Goal: Task Accomplishment & Management: Use online tool/utility

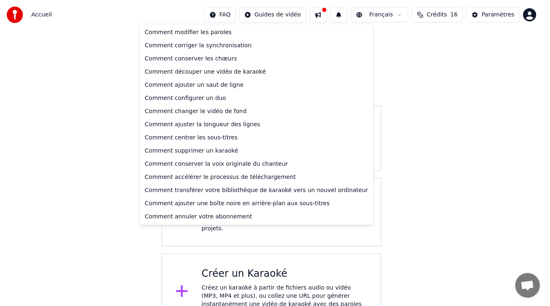
click at [242, 16] on html "Accueil FAQ Guides de vidéo Français Crédits 16 Paramètres Bienvenue sur Youka …" at bounding box center [275, 165] width 550 height 331
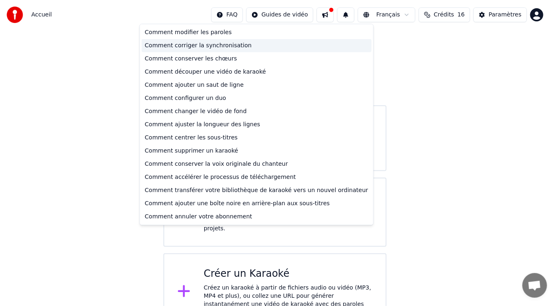
click at [200, 46] on div "Comment corriger la synchronisation" at bounding box center [257, 45] width 230 height 13
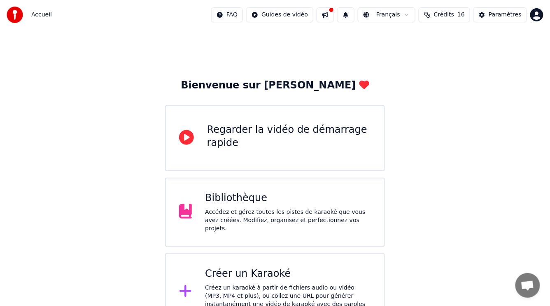
click at [270, 205] on div "Bibliothèque" at bounding box center [288, 198] width 166 height 13
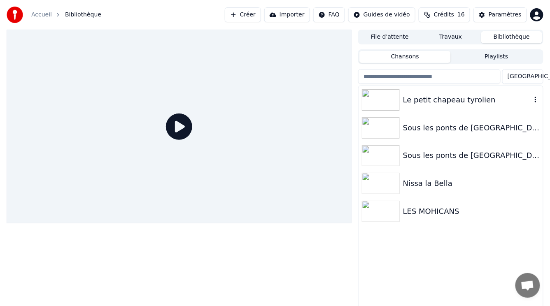
click at [418, 102] on div "Le petit chapeau tyrolien" at bounding box center [467, 100] width 128 height 12
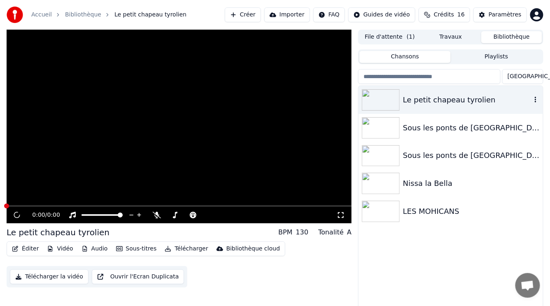
click at [418, 102] on div "Le petit chapeau tyrolien" at bounding box center [467, 100] width 128 height 12
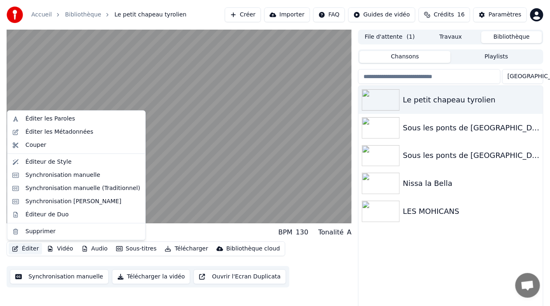
click at [28, 249] on button "Éditer" at bounding box center [25, 249] width 33 height 12
click at [54, 119] on div "Éditer les Paroles" at bounding box center [50, 119] width 49 height 8
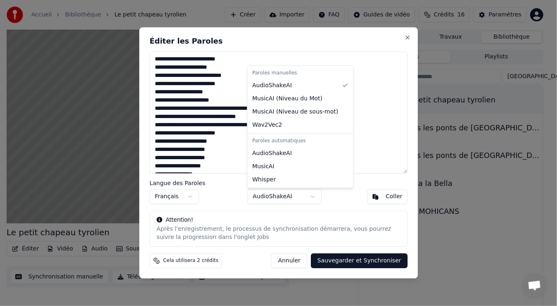
click at [314, 198] on body "Accueil Bibliothèque Le petit chapeau tyrolien Créer Importer FAQ Guides de vid…" at bounding box center [275, 153] width 550 height 306
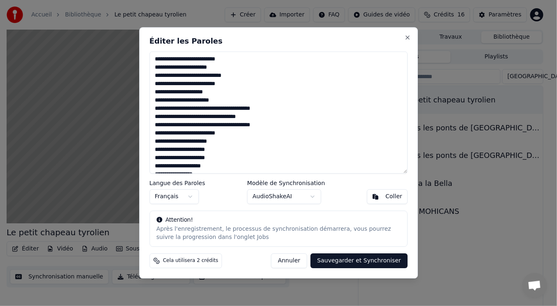
click at [410, 38] on body "Accueil Bibliothèque Le petit chapeau tyrolien Créer Importer FAQ Guides de vid…" at bounding box center [275, 153] width 550 height 306
click at [406, 38] on button "Close" at bounding box center [407, 37] width 7 height 7
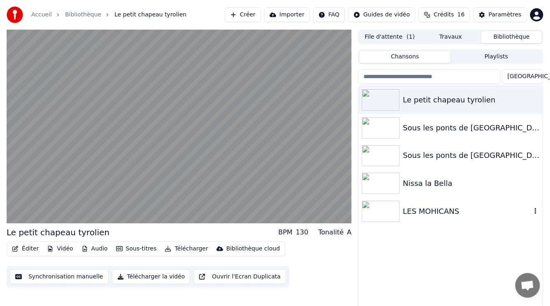
click at [389, 207] on img at bounding box center [381, 211] width 38 height 21
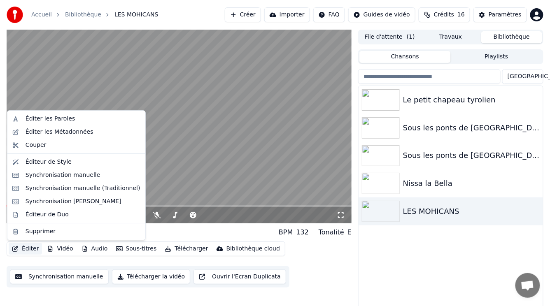
click at [30, 250] on button "Éditer" at bounding box center [25, 249] width 33 height 12
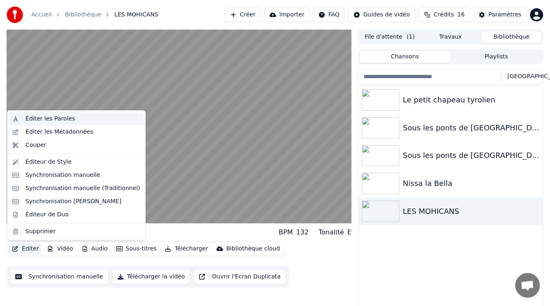
click at [51, 121] on div "Éditer les Paroles" at bounding box center [50, 119] width 49 height 8
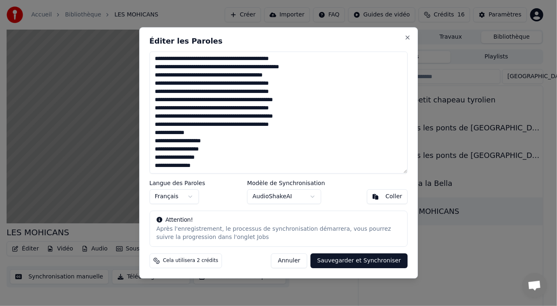
scroll to position [74, 0]
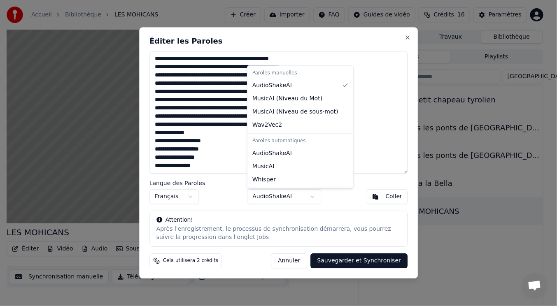
click at [312, 195] on body "Accueil Bibliothèque LES MOHICANS Créer Importer FAQ Guides de vidéo Crédits 16…" at bounding box center [275, 153] width 550 height 306
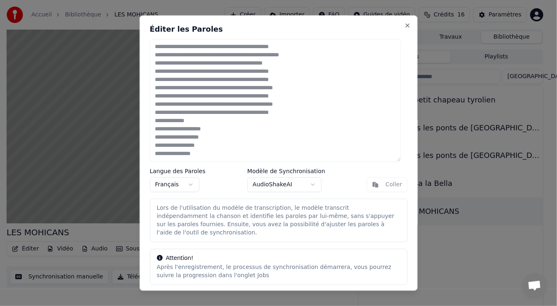
scroll to position [17, 0]
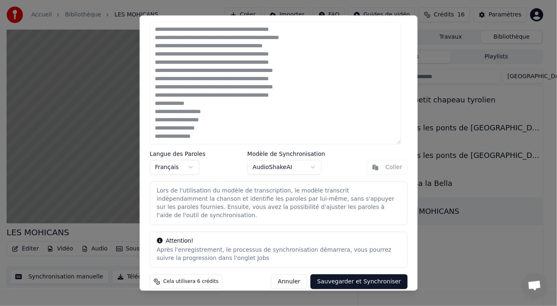
click at [342, 276] on button "Sauvegarder et Synchroniser" at bounding box center [358, 282] width 97 height 15
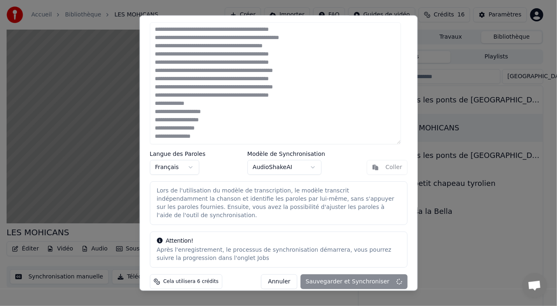
type textarea "**********"
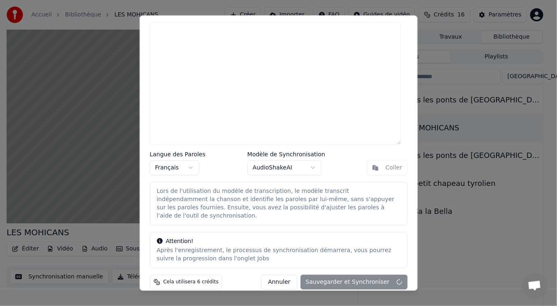
scroll to position [0, 0]
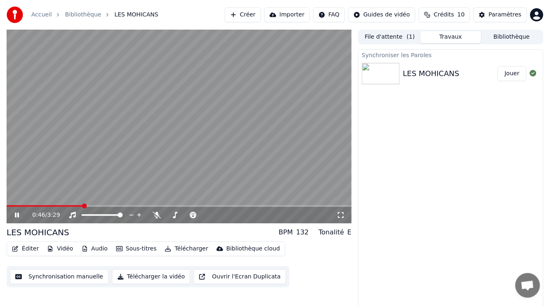
click at [17, 213] on icon at bounding box center [22, 215] width 19 height 7
click at [8, 208] on span at bounding box center [10, 206] width 5 height 5
click at [157, 212] on icon at bounding box center [157, 215] width 8 height 7
click at [14, 215] on icon at bounding box center [16, 215] width 5 height 6
click at [15, 215] on icon at bounding box center [22, 215] width 19 height 7
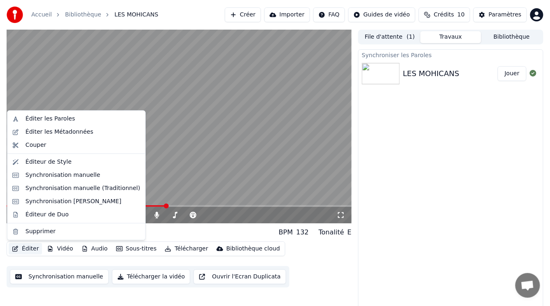
click at [26, 251] on button "Éditer" at bounding box center [25, 249] width 33 height 12
click at [33, 118] on div "Éditer les Paroles" at bounding box center [50, 119] width 49 height 8
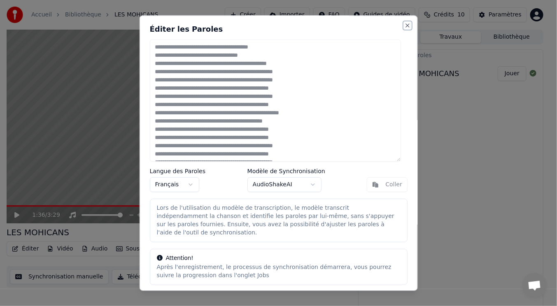
click at [404, 24] on button "Close" at bounding box center [407, 25] width 7 height 7
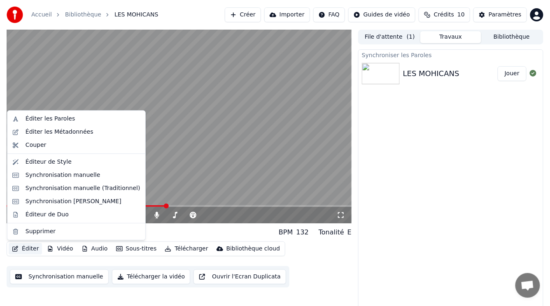
click at [23, 248] on button "Éditer" at bounding box center [25, 249] width 33 height 12
click at [52, 119] on div "Éditer les Paroles" at bounding box center [50, 119] width 49 height 8
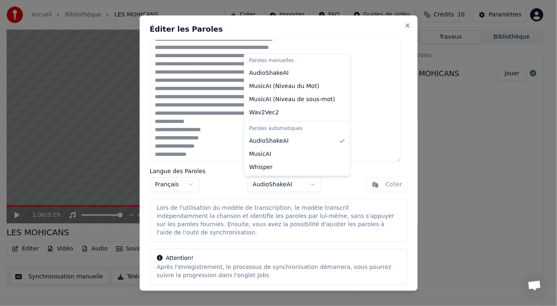
click at [309, 183] on body "Accueil Bibliothèque LES MOHICANS Créer Importer FAQ Guides de vidéo Crédits 10…" at bounding box center [275, 153] width 550 height 306
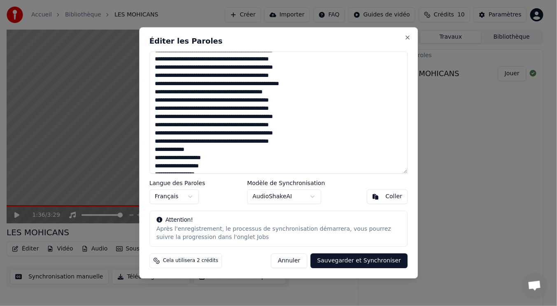
scroll to position [57, 0]
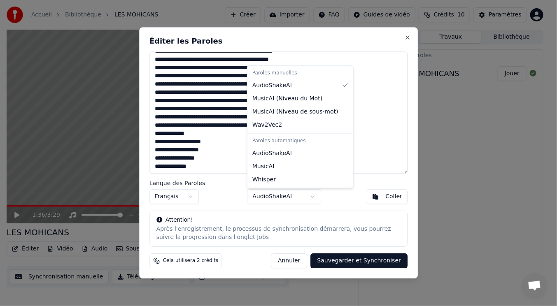
click at [312, 196] on body "Accueil Bibliothèque LES MOHICANS Créer Importer FAQ Guides de vidéo Crédits 10…" at bounding box center [275, 153] width 550 height 306
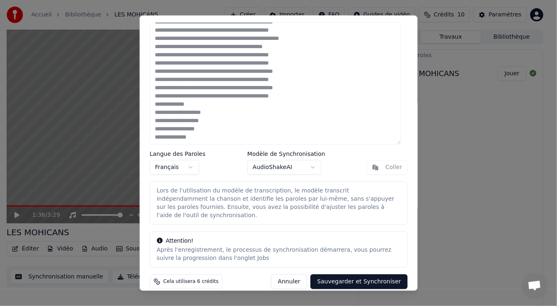
scroll to position [0, 0]
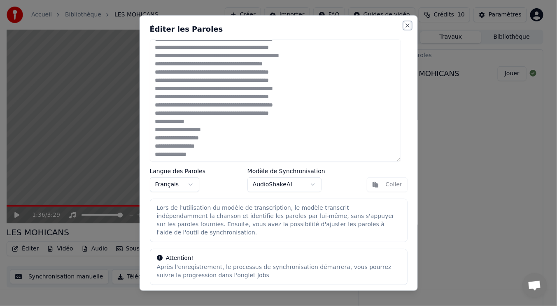
click at [404, 26] on button "Close" at bounding box center [407, 25] width 7 height 7
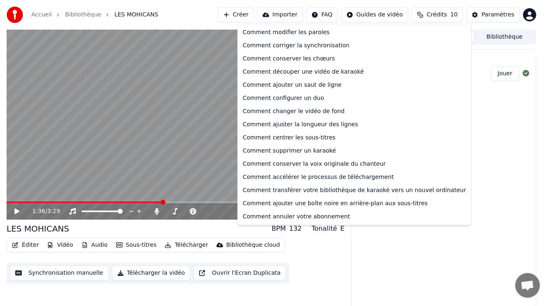
click at [342, 13] on html "Accueil Bibliothèque LES MOHICANS Créer Importer FAQ Guides de vidéo Crédits 10…" at bounding box center [275, 153] width 550 height 306
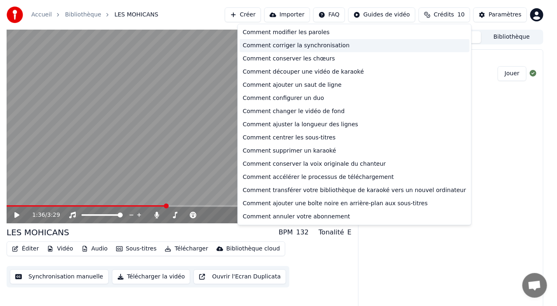
click at [300, 46] on div "Comment corriger la synchronisation" at bounding box center [355, 45] width 230 height 13
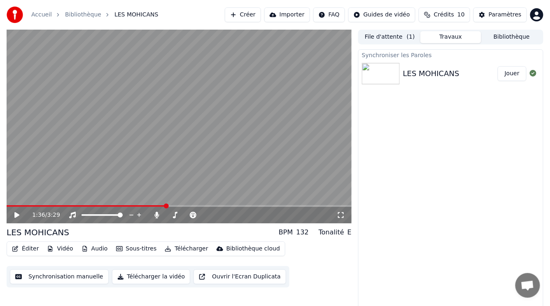
click at [13, 247] on icon "button" at bounding box center [15, 249] width 7 height 6
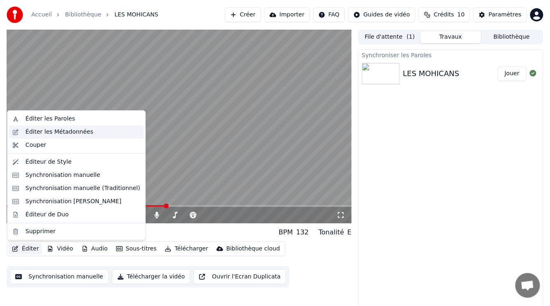
click at [42, 132] on div "Éditer les Métadonnées" at bounding box center [60, 132] width 68 height 8
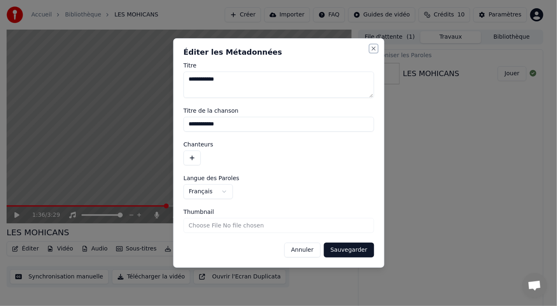
click at [373, 46] on button "Close" at bounding box center [373, 48] width 7 height 7
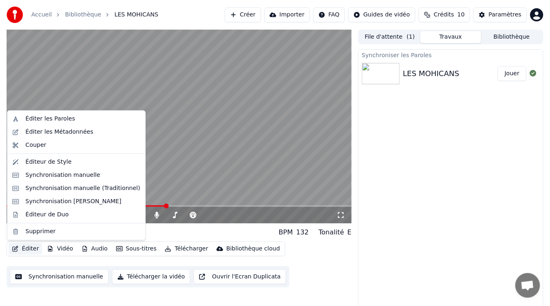
click at [24, 249] on button "Éditer" at bounding box center [25, 249] width 33 height 12
click at [36, 117] on div "Éditer les Paroles" at bounding box center [50, 119] width 49 height 8
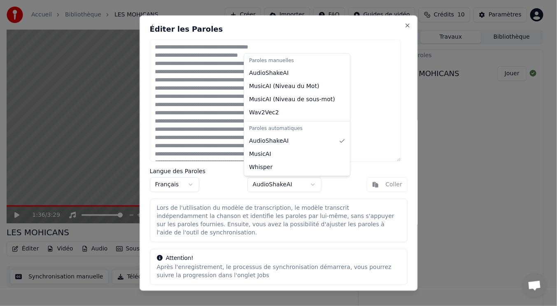
click at [284, 186] on body "Accueil Bibliothèque LES MOHICANS Créer Importer FAQ Guides de vidéo Crédits 10…" at bounding box center [275, 153] width 550 height 306
click at [259, 184] on body "Accueil Bibliothèque LES MOHICANS Créer Importer FAQ Guides de vidéo Crédits 10…" at bounding box center [275, 153] width 550 height 306
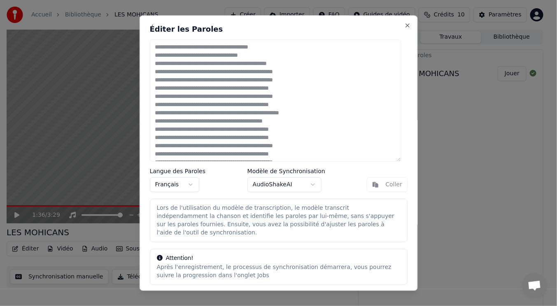
click at [309, 183] on body "Accueil Bibliothèque LES MOHICANS Créer Importer FAQ Guides de vidéo Crédits 10…" at bounding box center [275, 153] width 550 height 306
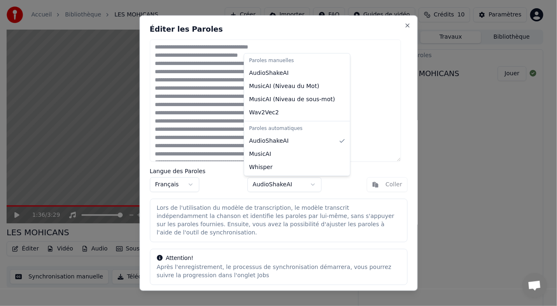
click at [251, 185] on body "Accueil Bibliothèque LES MOHICANS Créer Importer FAQ Guides de vidéo Crédits 10…" at bounding box center [275, 153] width 550 height 306
click at [309, 184] on body "Accueil Bibliothèque LES MOHICANS Créer Importer FAQ Guides de vidéo Crédits 10…" at bounding box center [275, 153] width 550 height 306
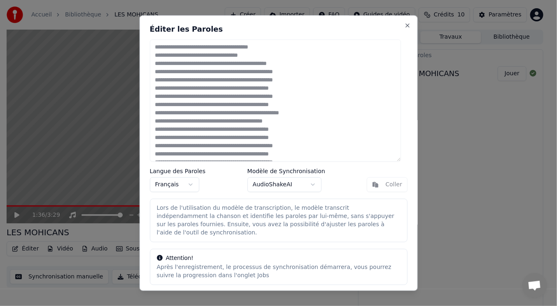
click at [349, 165] on body "Accueil Bibliothèque LES MOHICANS Créer Importer FAQ Guides de vidéo Crédits 10…" at bounding box center [275, 153] width 550 height 306
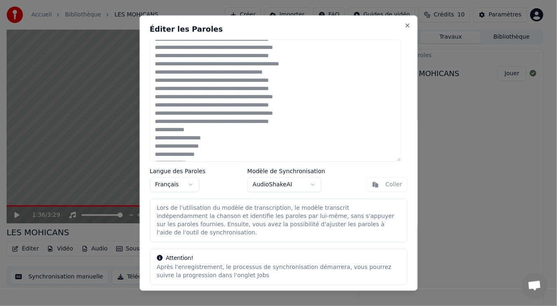
scroll to position [57, 0]
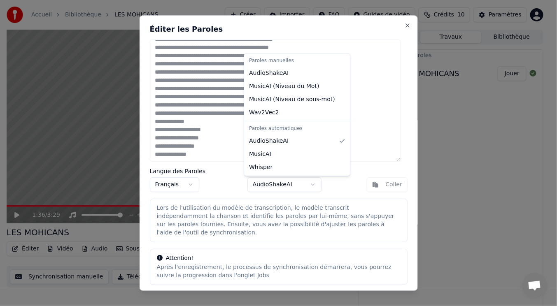
click at [309, 183] on body "Accueil Bibliothèque LES MOHICANS Créer Importer FAQ Guides de vidéo Crédits 10…" at bounding box center [275, 153] width 550 height 306
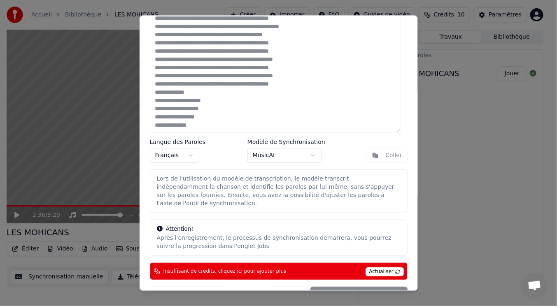
scroll to position [41, 0]
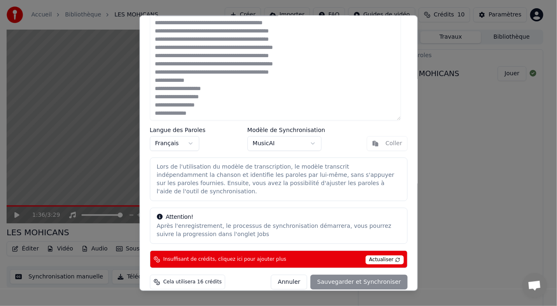
click at [309, 142] on body "Accueil Bibliothèque LES MOHICANS Créer Importer FAQ Guides de vidéo Crédits 10…" at bounding box center [275, 153] width 550 height 306
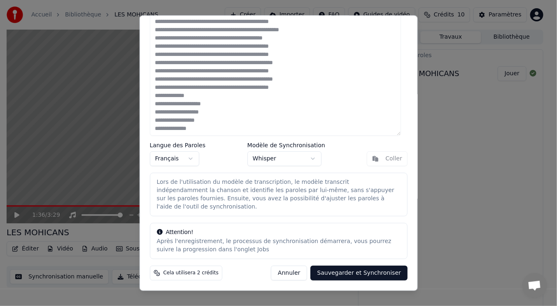
scroll to position [17, 0]
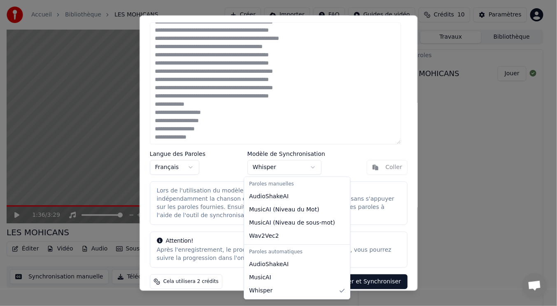
click at [309, 165] on body "Accueil Bibliothèque LES MOHICANS Créer Importer FAQ Guides de vidéo Crédits 10…" at bounding box center [275, 153] width 550 height 306
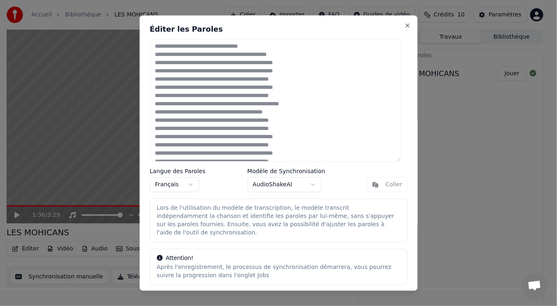
scroll to position [0, 0]
click at [404, 25] on button "Close" at bounding box center [407, 25] width 7 height 7
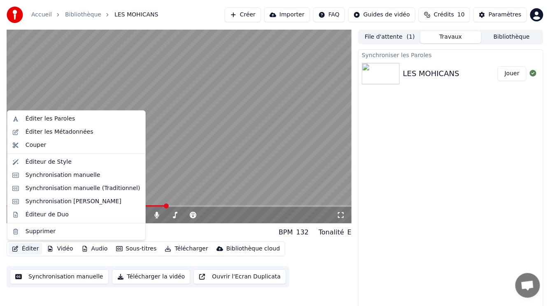
click at [28, 249] on button "Éditer" at bounding box center [25, 249] width 33 height 12
click at [58, 175] on div "Synchronisation manuelle" at bounding box center [63, 175] width 75 height 8
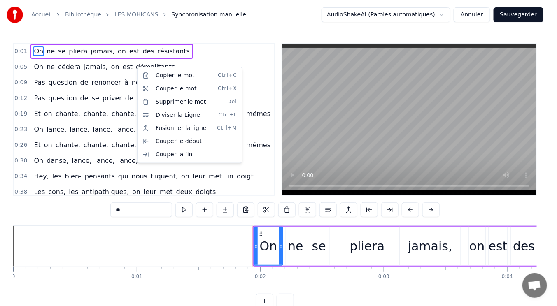
click at [127, 65] on html "Accueil Bibliothèque LES MOHICANS Synchronisation manuelle AudioShakeAI (Parole…" at bounding box center [278, 161] width 557 height 322
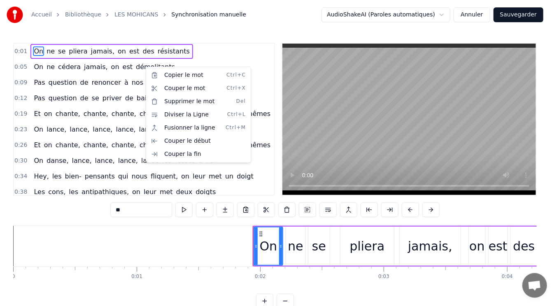
click at [186, 58] on html "Accueil Bibliothèque LES MOHICANS Synchronisation manuelle AudioShakeAI (Parole…" at bounding box center [278, 161] width 557 height 322
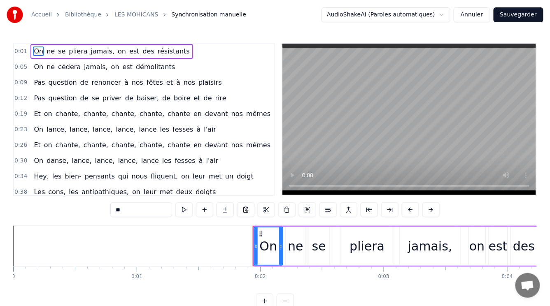
click at [473, 16] on button "Annuler" at bounding box center [472, 14] width 36 height 15
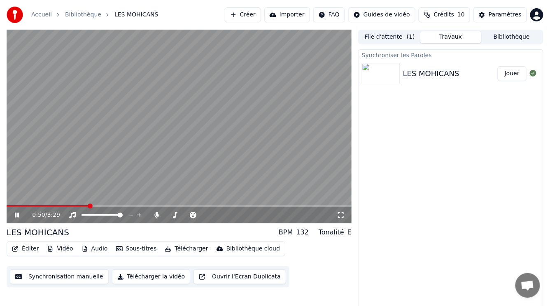
click at [90, 206] on span at bounding box center [179, 206] width 345 height 2
click at [19, 214] on icon at bounding box center [17, 215] width 4 height 5
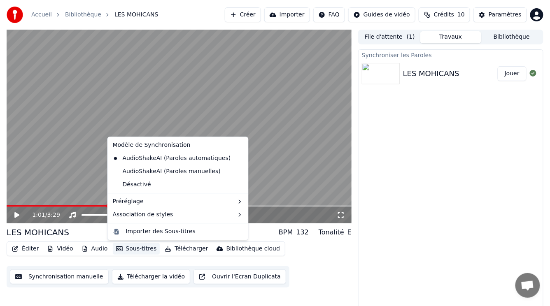
click at [139, 249] on button "Sous-titres" at bounding box center [136, 249] width 47 height 12
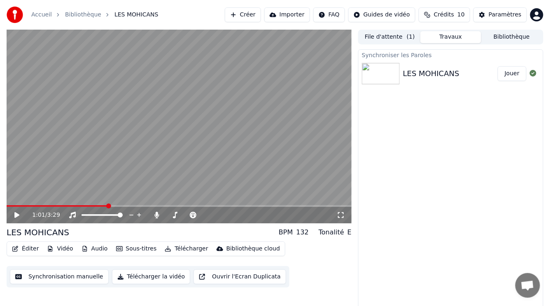
click at [321, 197] on video at bounding box center [179, 127] width 345 height 194
click at [19, 214] on icon at bounding box center [17, 215] width 4 height 5
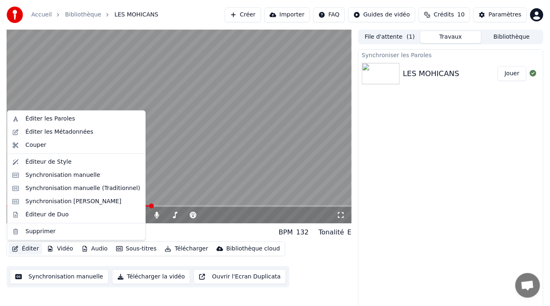
click at [31, 249] on button "Éditer" at bounding box center [25, 249] width 33 height 12
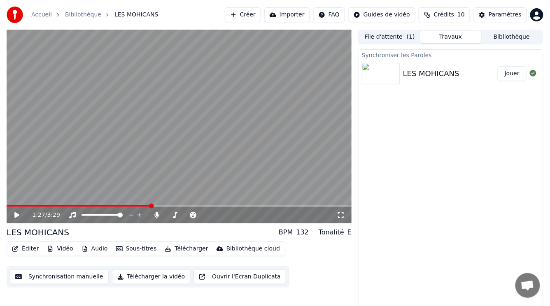
click at [327, 265] on div "Éditer Vidéo Audio Sous-titres Télécharger Bibliothèque cloud Synchronisation m…" at bounding box center [179, 265] width 345 height 46
click at [513, 14] on div "Paramètres" at bounding box center [505, 15] width 33 height 8
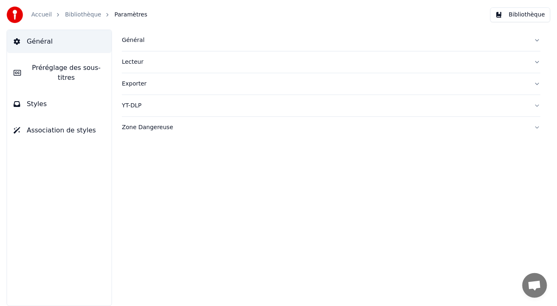
click at [135, 40] on div "Général" at bounding box center [324, 40] width 405 height 8
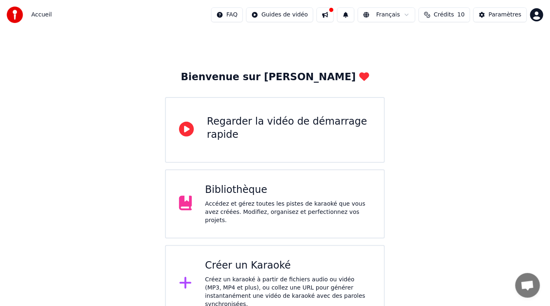
scroll to position [12, 0]
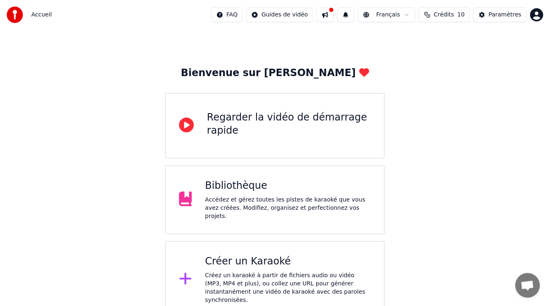
click at [354, 16] on button at bounding box center [345, 14] width 17 height 15
click at [334, 12] on button at bounding box center [324, 14] width 17 height 15
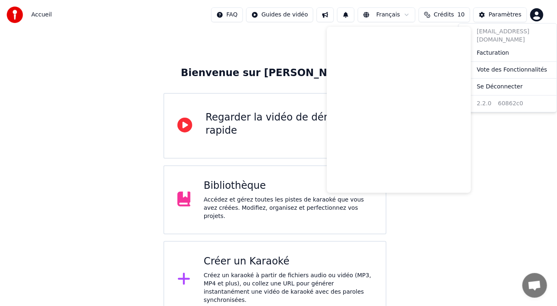
click at [538, 16] on html "Accueil FAQ Guides de vidéo Français Crédits 10 Paramètres Bienvenue sur Youka …" at bounding box center [278, 153] width 557 height 331
click at [534, 285] on html "Accueil FAQ Guides de vidéo Français Crédits 10 Paramètres Bienvenue sur Youka …" at bounding box center [278, 153] width 557 height 331
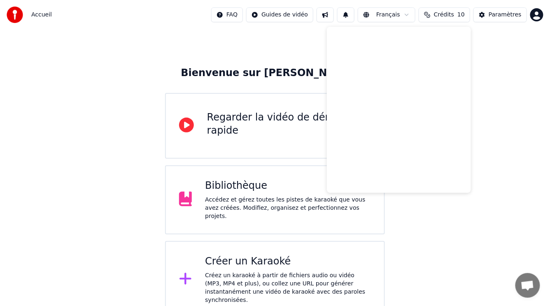
click at [526, 284] on span "Ouvrir le chat" at bounding box center [528, 287] width 14 height 12
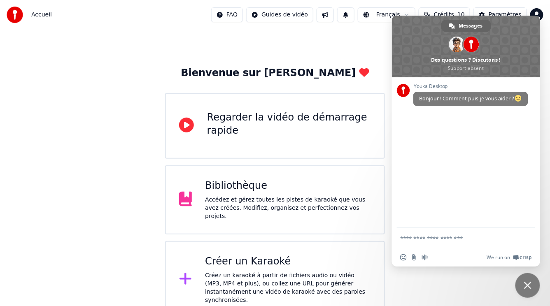
type textarea "*"
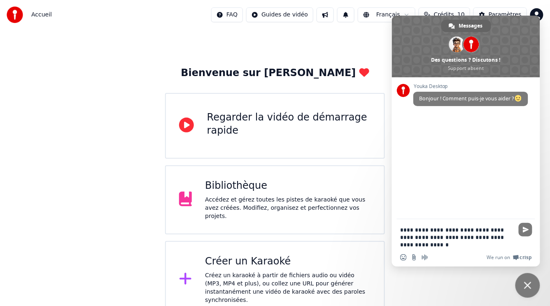
click at [413, 244] on textarea "**********" at bounding box center [457, 237] width 114 height 22
click at [446, 245] on textarea "**********" at bounding box center [457, 237] width 114 height 22
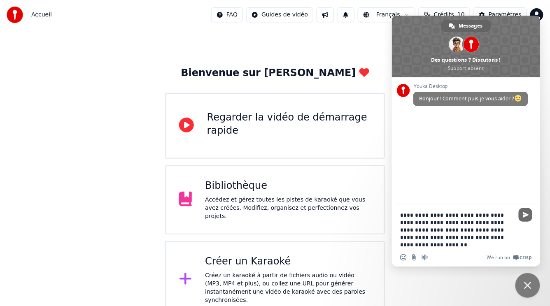
type textarea "**********"
click at [526, 214] on span "Envoyer" at bounding box center [526, 215] width 6 height 6
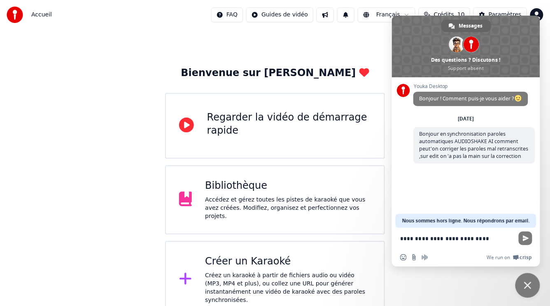
type textarea "**********"
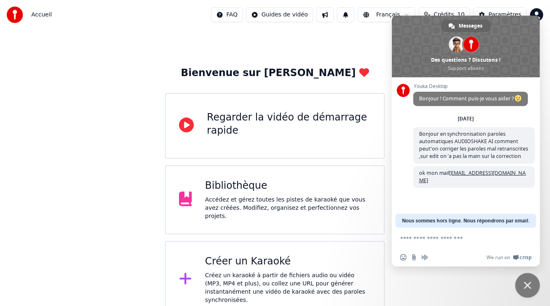
click at [249, 277] on div "Créez un karaoké à partir de fichiers audio ou vidéo (MP3, MP4 et plus), ou col…" at bounding box center [288, 288] width 166 height 33
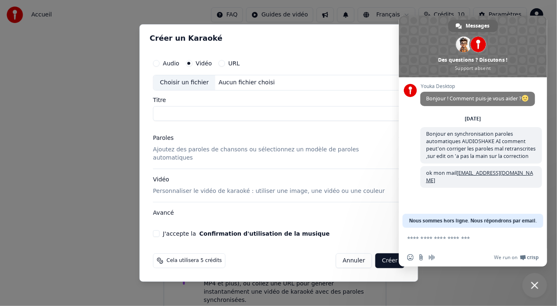
click at [343, 260] on button "Annuler" at bounding box center [353, 261] width 36 height 15
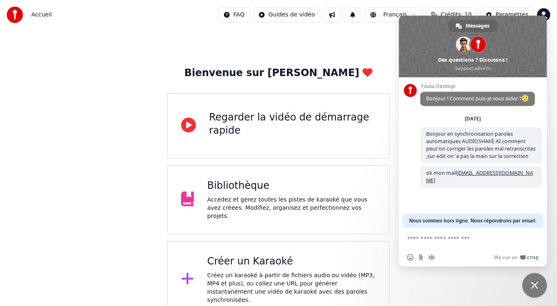
click at [277, 17] on html "Accueil FAQ Guides de vidéo Français Crédits 10 Paramètres Bienvenue sur Youka …" at bounding box center [278, 153] width 557 height 331
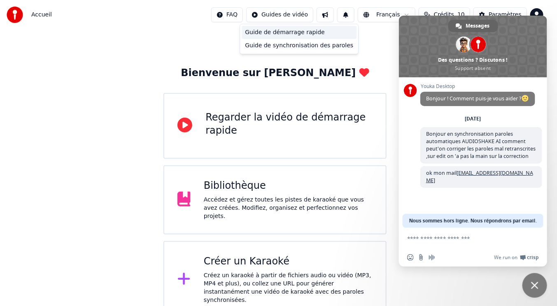
click at [282, 33] on div "Guide de démarrage rapide" at bounding box center [299, 32] width 115 height 13
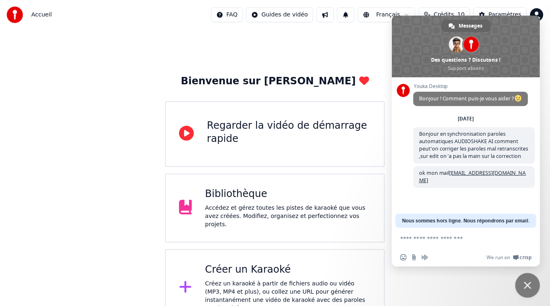
scroll to position [0, 0]
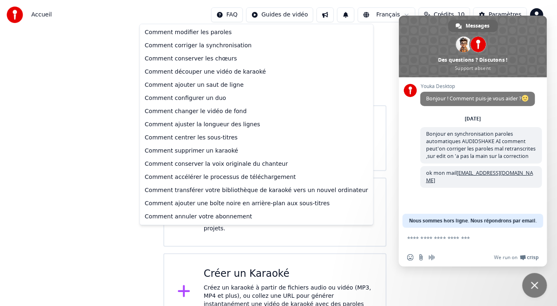
click at [248, 15] on html "Accueil FAQ Guides de vidéo Français Crédits 10 Paramètres Bienvenue sur Youka …" at bounding box center [278, 165] width 557 height 331
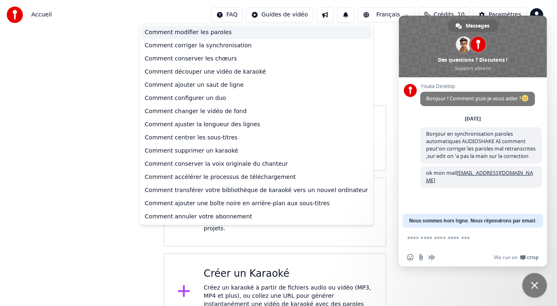
click at [202, 31] on div "Comment modifier les paroles" at bounding box center [257, 32] width 230 height 13
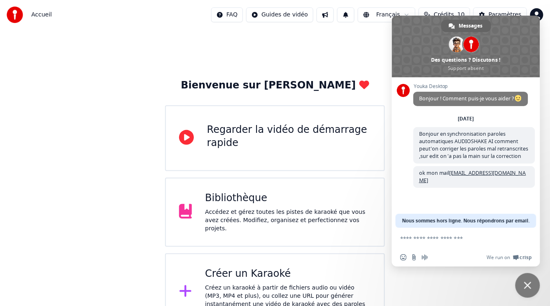
click at [252, 212] on div "Accédez et gérez toutes les pistes de karaoké que vous avez créées. Modifiez, o…" at bounding box center [288, 220] width 166 height 25
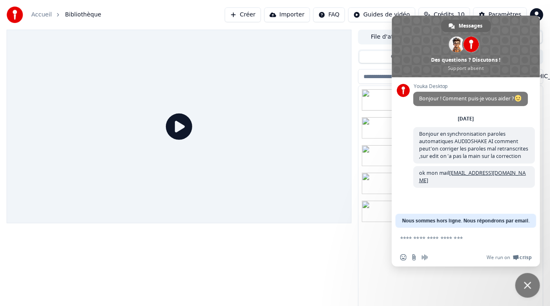
click at [536, 291] on span "Fermer le chat" at bounding box center [527, 285] width 25 height 25
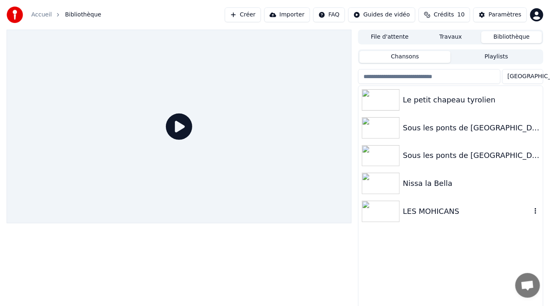
click at [420, 210] on div "LES MOHICANS" at bounding box center [467, 212] width 128 height 12
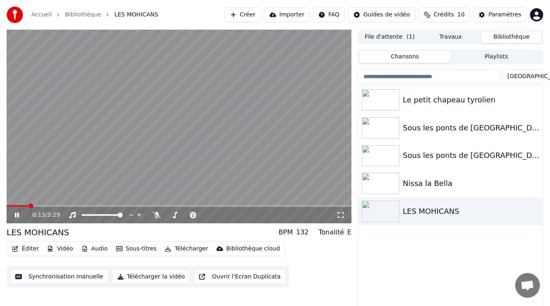
click at [16, 214] on icon at bounding box center [17, 215] width 4 height 5
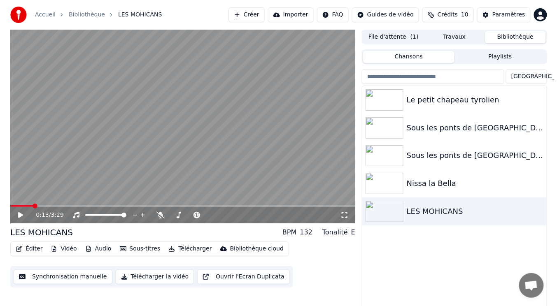
scroll to position [9, 0]
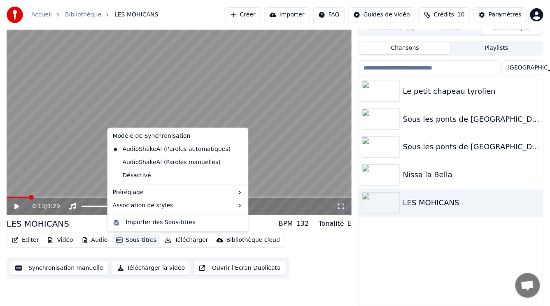
click at [127, 242] on button "Sous-titres" at bounding box center [136, 241] width 47 height 12
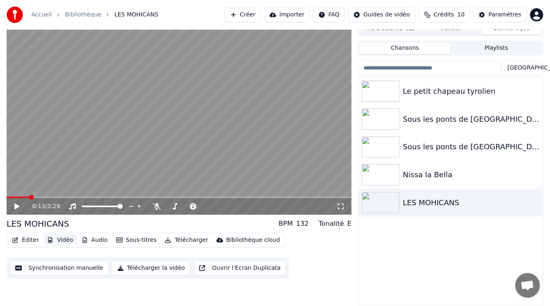
click at [61, 241] on button "Vidéo" at bounding box center [60, 241] width 33 height 12
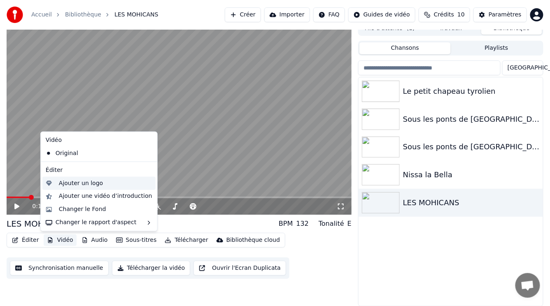
click at [80, 185] on div "Ajouter un logo" at bounding box center [81, 183] width 44 height 8
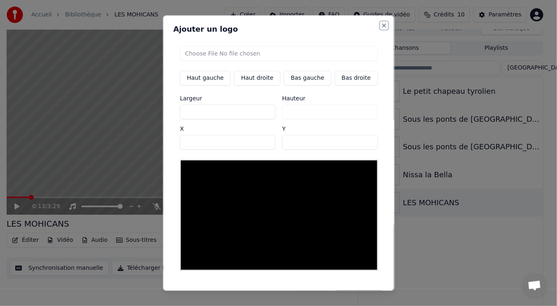
click at [381, 25] on button "Close" at bounding box center [384, 25] width 7 height 7
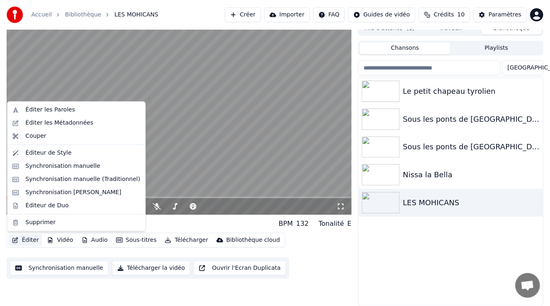
click at [28, 239] on button "Éditer" at bounding box center [25, 241] width 33 height 12
click at [56, 122] on div "Éditer les Métadonnées" at bounding box center [60, 123] width 68 height 8
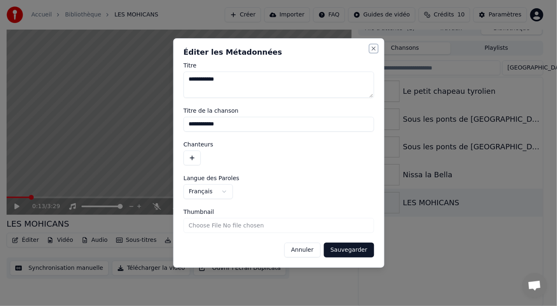
click at [374, 49] on button "Close" at bounding box center [373, 48] width 7 height 7
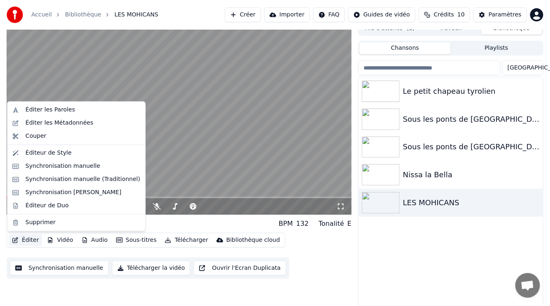
click at [26, 242] on button "Éditer" at bounding box center [25, 241] width 33 height 12
click at [50, 110] on div "Éditer les Paroles" at bounding box center [50, 110] width 49 height 8
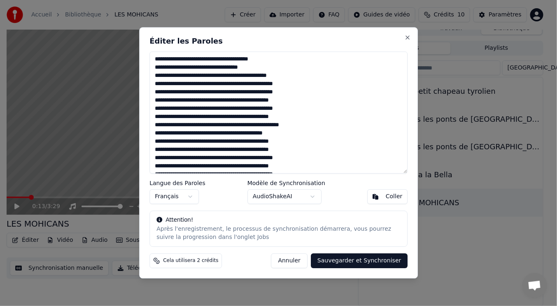
click at [175, 124] on textarea "**********" at bounding box center [278, 112] width 258 height 122
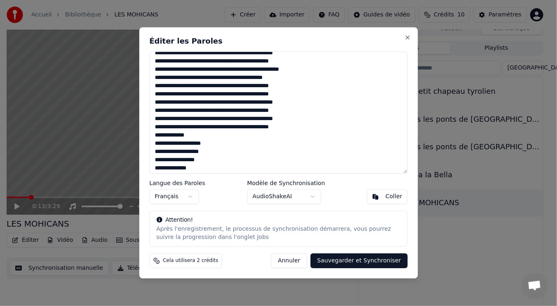
scroll to position [57, 0]
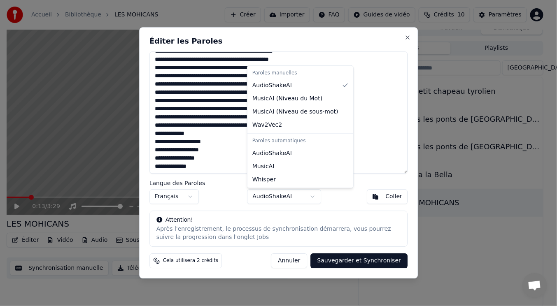
click at [310, 197] on body "Accueil Bibliothèque LES MOHICANS Créer Importer FAQ Guides de vidéo Crédits 10…" at bounding box center [275, 144] width 550 height 306
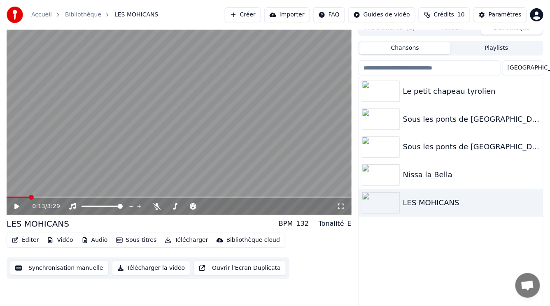
scroll to position [0, 0]
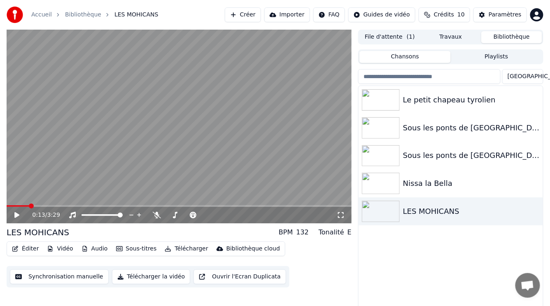
click at [534, 77] on html "Accueil Bibliothèque LES MOHICANS Créer Importer FAQ Guides de vidéo Crédits 10…" at bounding box center [275, 153] width 550 height 306
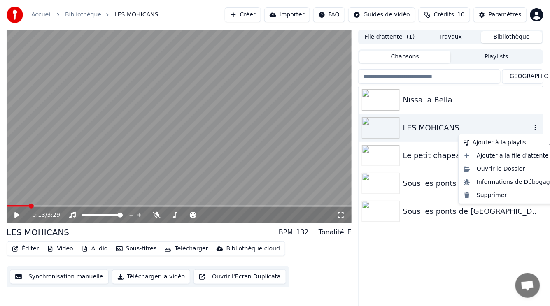
click at [535, 125] on icon "button" at bounding box center [535, 127] width 8 height 7
click at [520, 128] on div "LES MOHICANS" at bounding box center [467, 128] width 128 height 12
click at [534, 127] on icon "button" at bounding box center [535, 127] width 8 height 7
click at [493, 168] on div "Ouvrir le Dossier" at bounding box center [508, 169] width 97 height 13
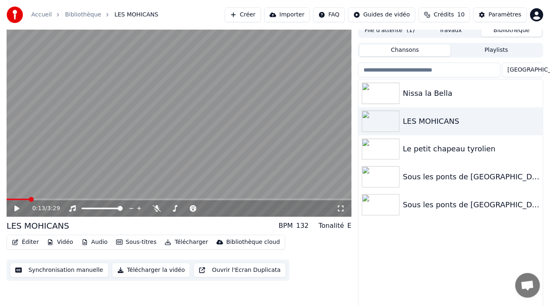
scroll to position [9, 0]
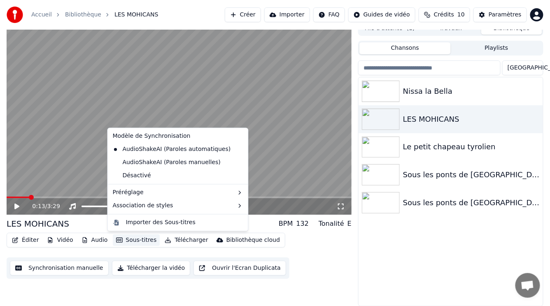
click at [135, 239] on button "Sous-titres" at bounding box center [136, 241] width 47 height 12
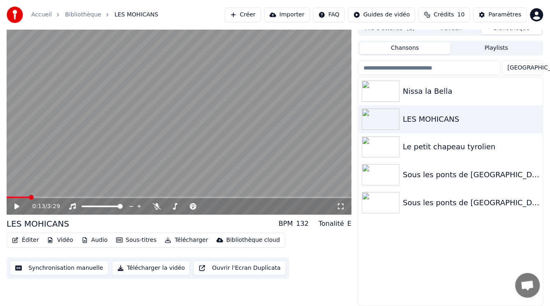
click at [350, 268] on div "Éditer Vidéo Audio Sous-titres Télécharger Bibliothèque cloud Synchronisation m…" at bounding box center [179, 256] width 345 height 46
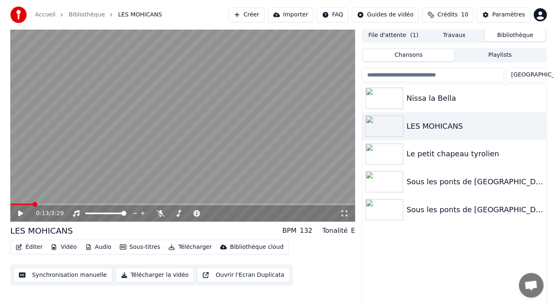
scroll to position [0, 0]
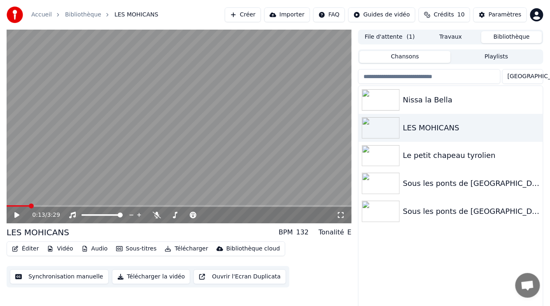
click at [22, 250] on button "Éditer" at bounding box center [25, 249] width 33 height 12
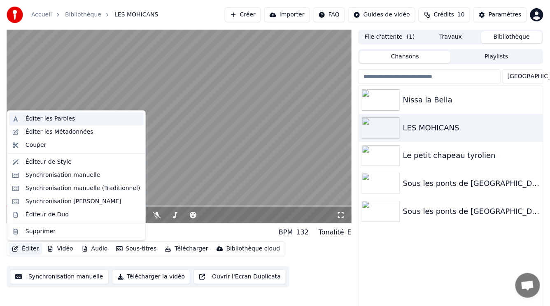
click at [54, 116] on div "Éditer les Paroles" at bounding box center [50, 119] width 49 height 8
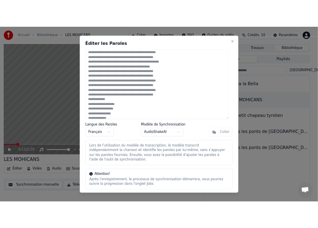
scroll to position [57, 0]
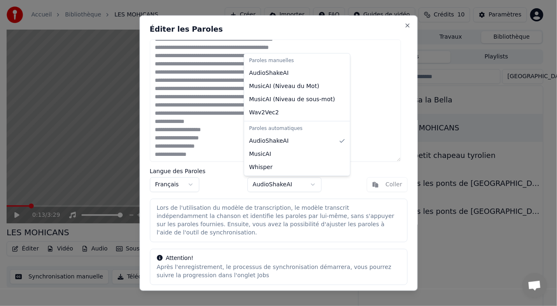
click at [309, 184] on body "Accueil Bibliothèque LES MOHICANS Créer Importer FAQ Guides de vidéo Crédits 10…" at bounding box center [275, 153] width 550 height 306
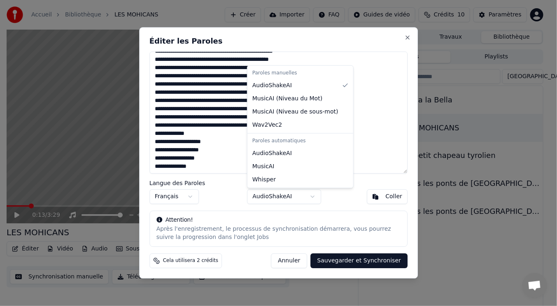
click at [312, 197] on body "Accueil Bibliothèque LES MOHICANS Créer Importer FAQ Guides de vidéo Crédits 10…" at bounding box center [275, 153] width 550 height 306
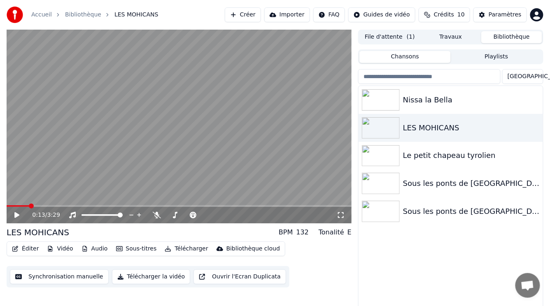
click at [525, 283] on span "Ouvrir le chat" at bounding box center [528, 287] width 14 height 12
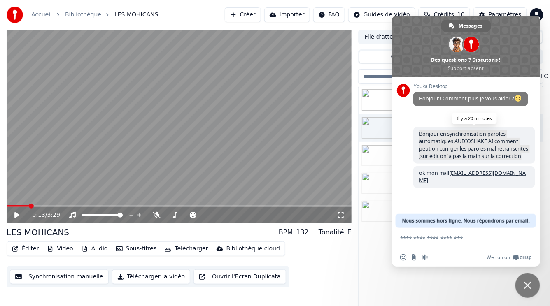
drag, startPoint x: 416, startPoint y: 133, endPoint x: 530, endPoint y: 158, distance: 116.2
click at [530, 158] on span "Bonjour en synchronisation paroles automatiques AUDIOSHAKE AI comment peut'on c…" at bounding box center [474, 145] width 122 height 37
click at [460, 147] on span "Bonjour en synchronisation paroles automatiques AUDIOSHAKE AI comment peut'on c…" at bounding box center [473, 144] width 109 height 29
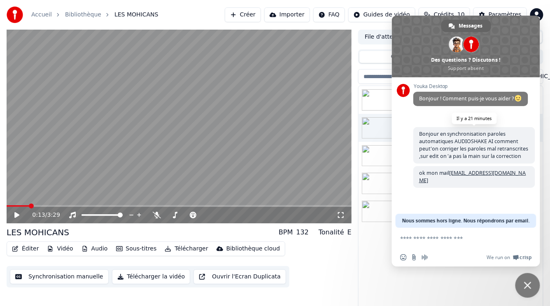
click at [460, 147] on span "Bonjour en synchronisation paroles automatiques AUDIOSHAKE AI comment peut'on c…" at bounding box center [473, 144] width 109 height 29
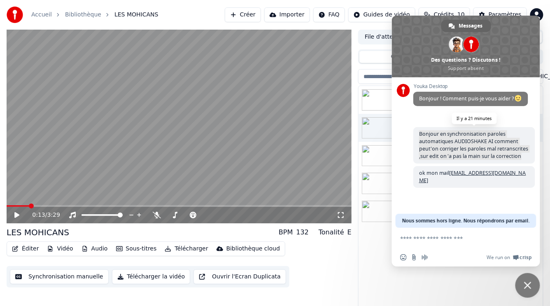
drag, startPoint x: 524, startPoint y: 154, endPoint x: 413, endPoint y: 134, distance: 112.9
click at [413, 134] on span "Bonjour en synchronisation paroles automatiques AUDIOSHAKE AI comment peut'on c…" at bounding box center [474, 145] width 122 height 37
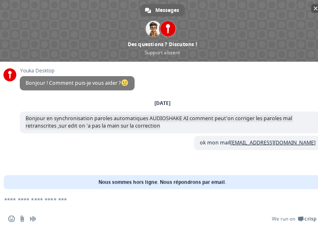
drag, startPoint x: 227, startPoint y: 22, endPoint x: 230, endPoint y: 1, distance: 21.5
click at [230, 0] on html "Accueil Bibliothèque LES MOHICANS Créer Importer FAQ Guides de vidéo Crédits 10…" at bounding box center [159, 114] width 318 height 228
